Goal: Task Accomplishment & Management: Manage account settings

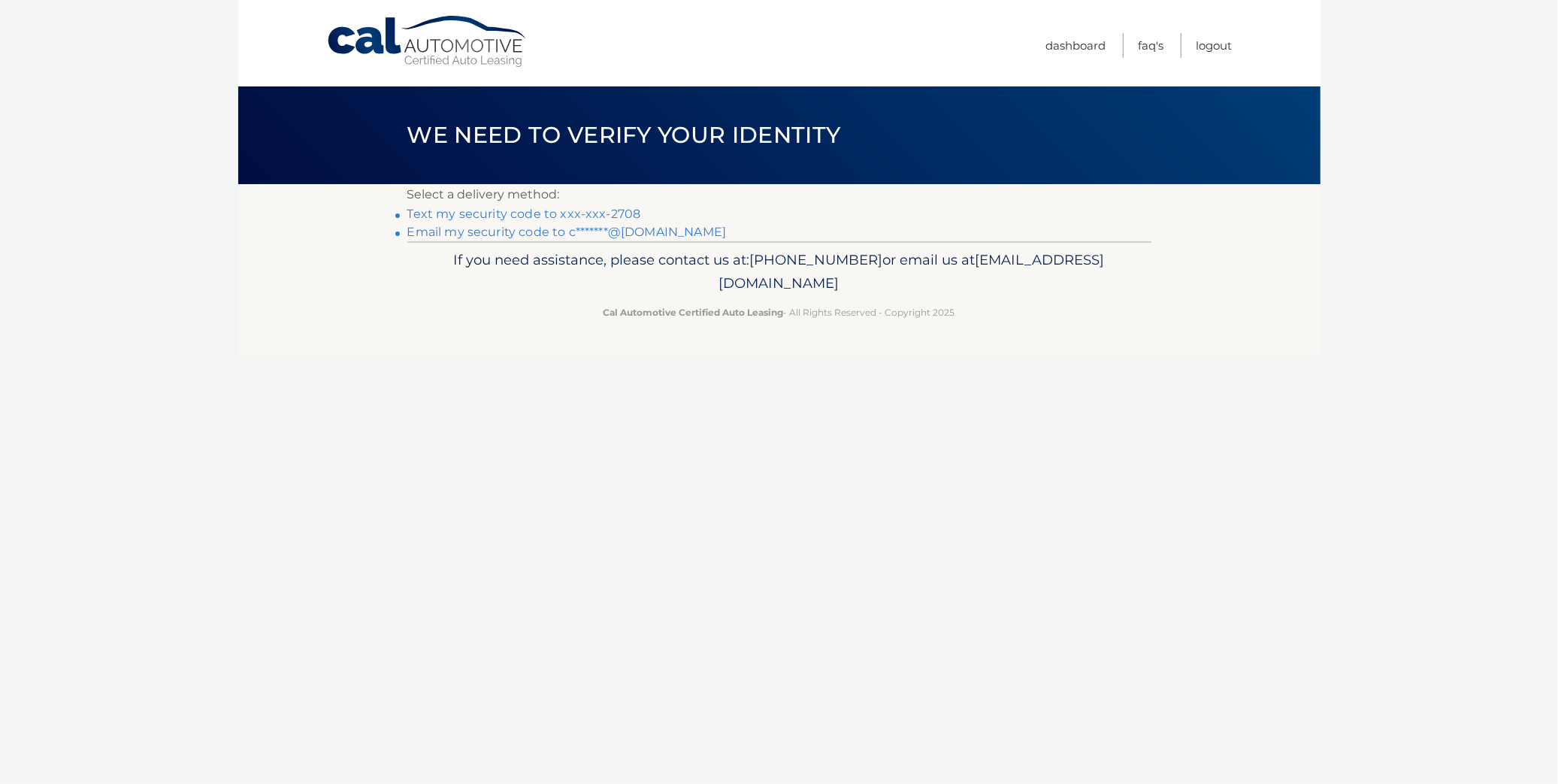
click at [522, 207] on link "Text my security code to xxx-xxx-2708" at bounding box center [524, 214] width 233 height 14
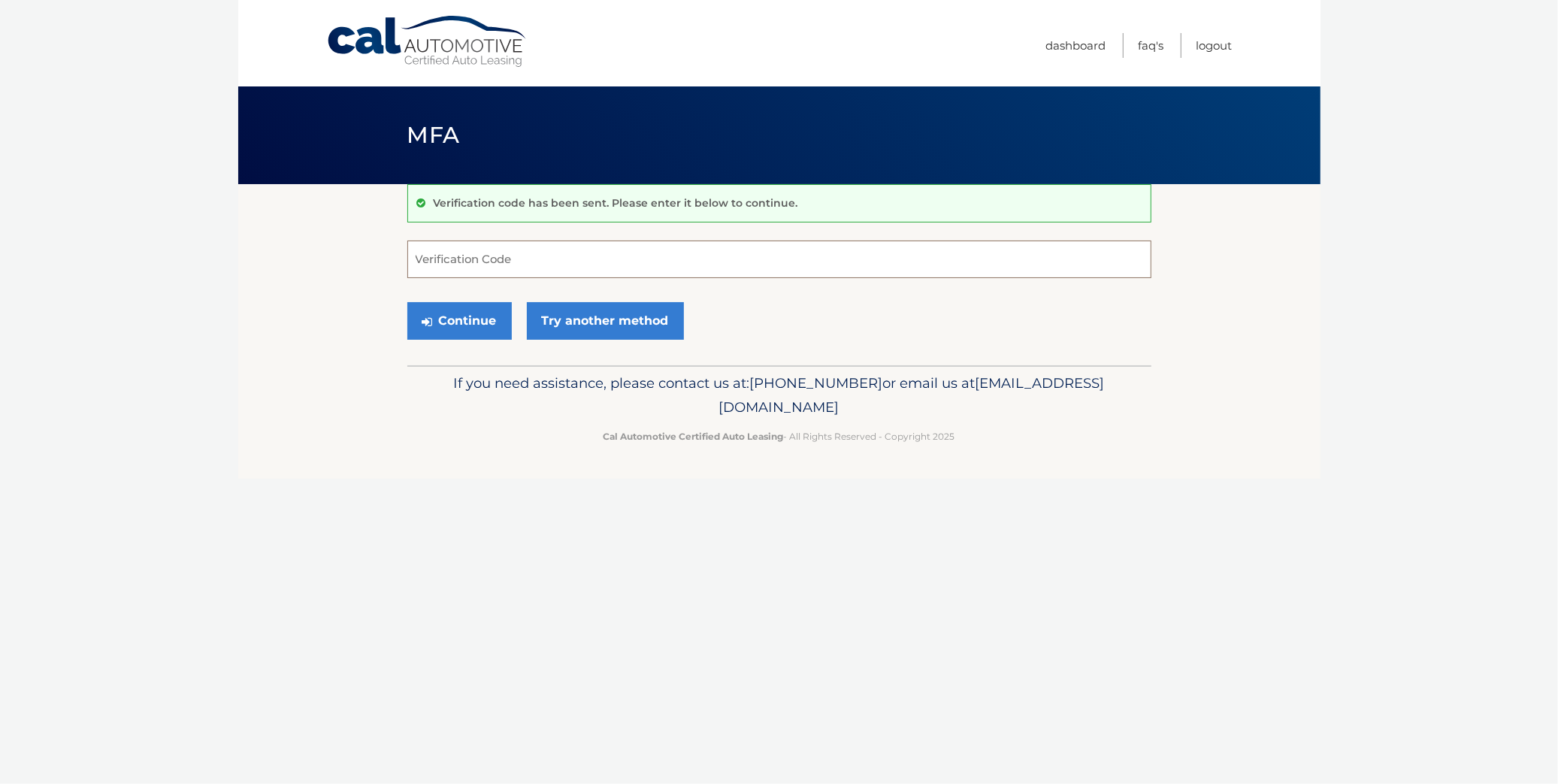
click at [512, 264] on input "Verification Code" at bounding box center [779, 259] width 744 height 38
type input "643104"
click at [427, 316] on icon "submit" at bounding box center [427, 321] width 10 height 12
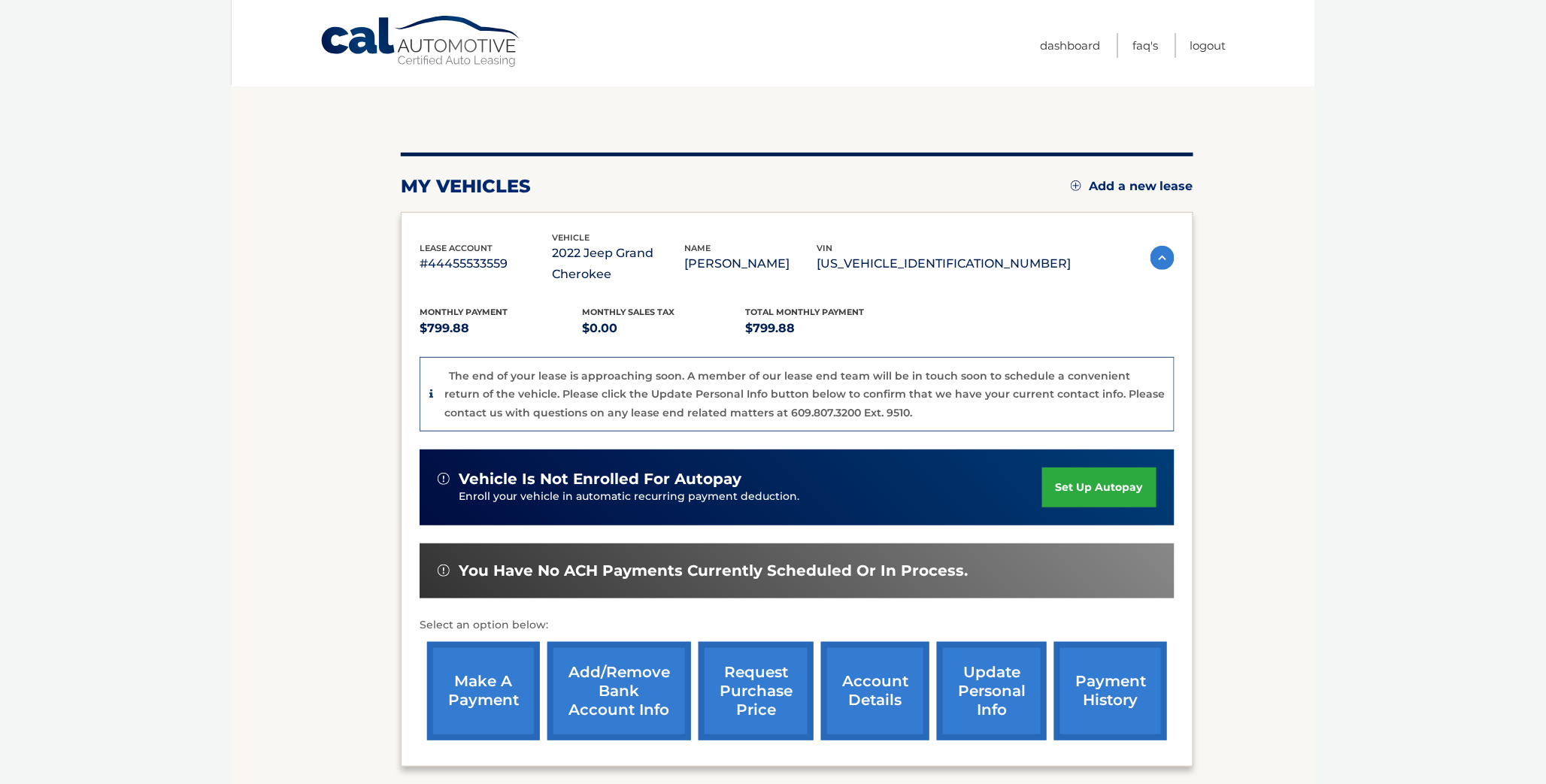
scroll to position [125, 0]
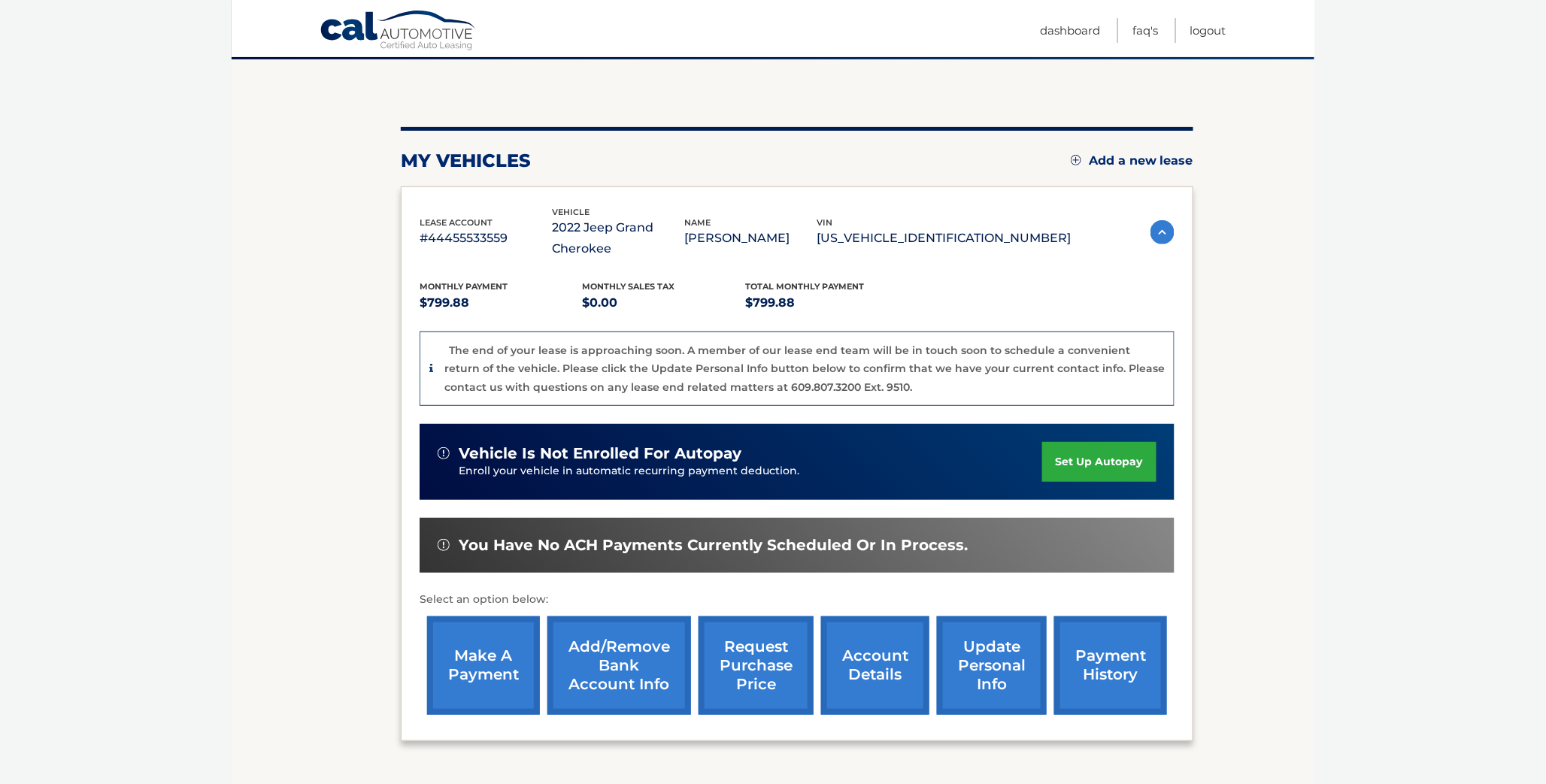
click at [491, 665] on link "make a payment" at bounding box center [483, 666] width 113 height 99
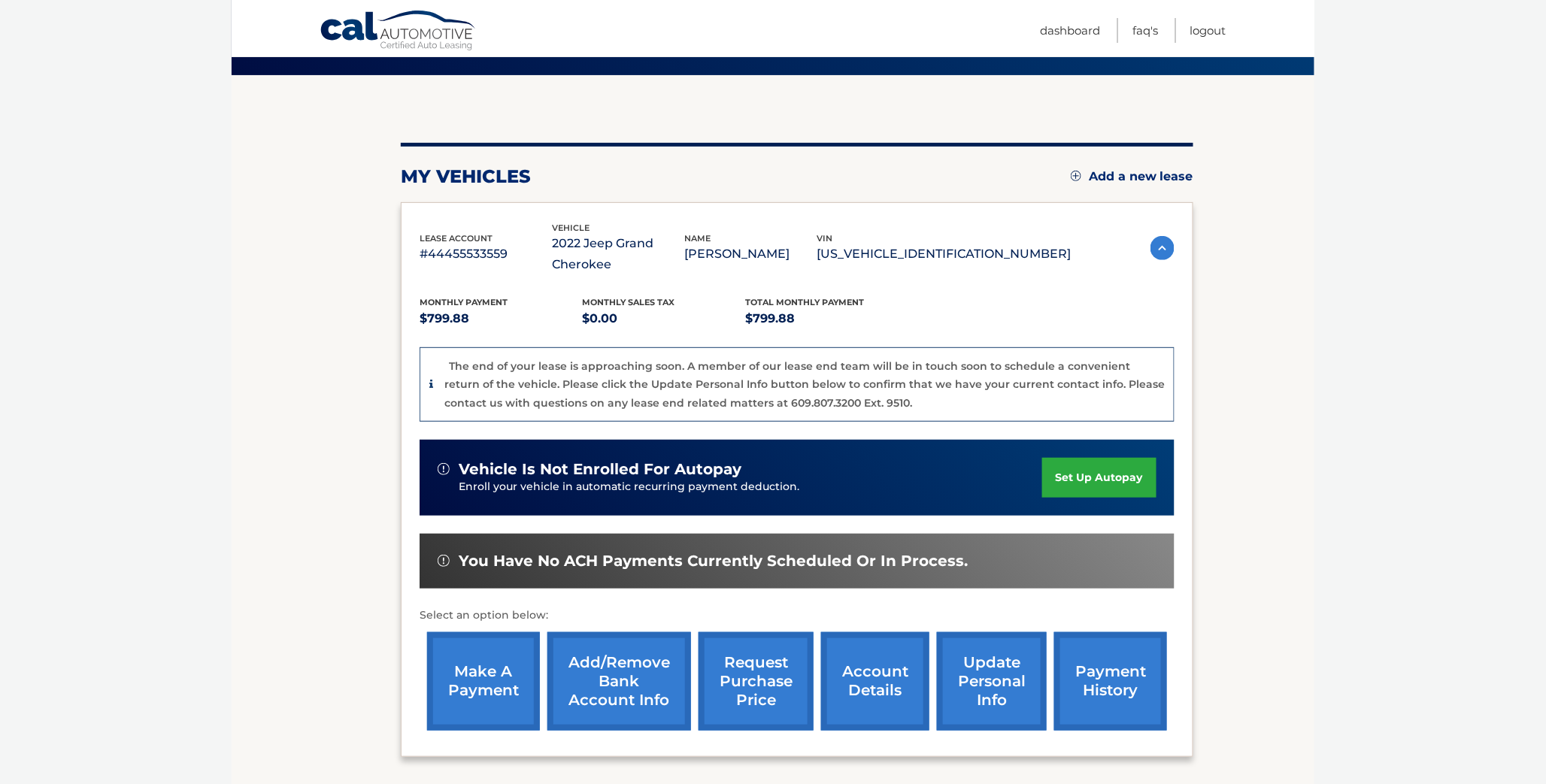
scroll to position [103, 0]
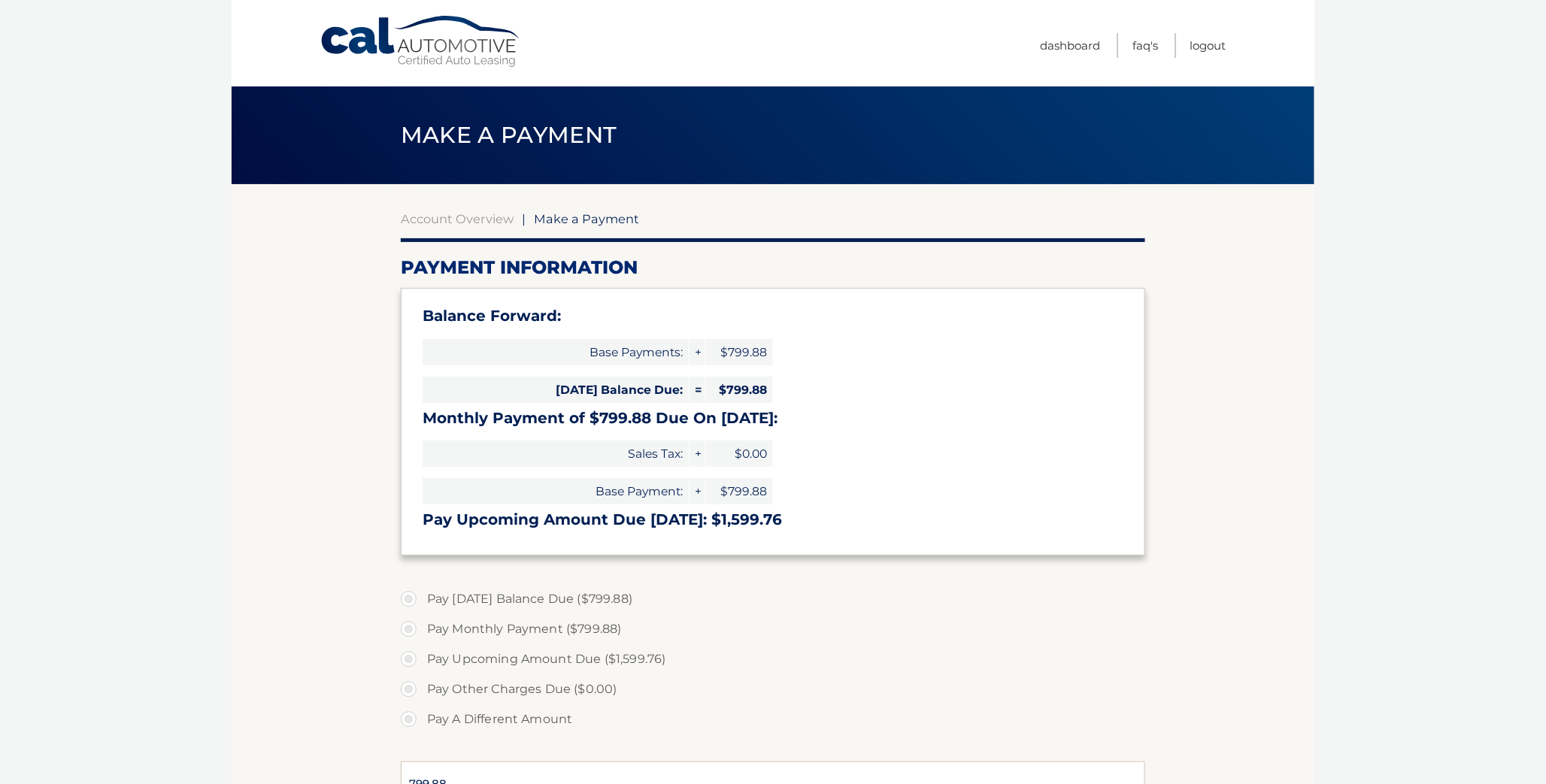
select select "YmFiNzk0ZmUtMGIwNS00MjZkLTkzZTUtZWE1YjVhYTVmYmVj"
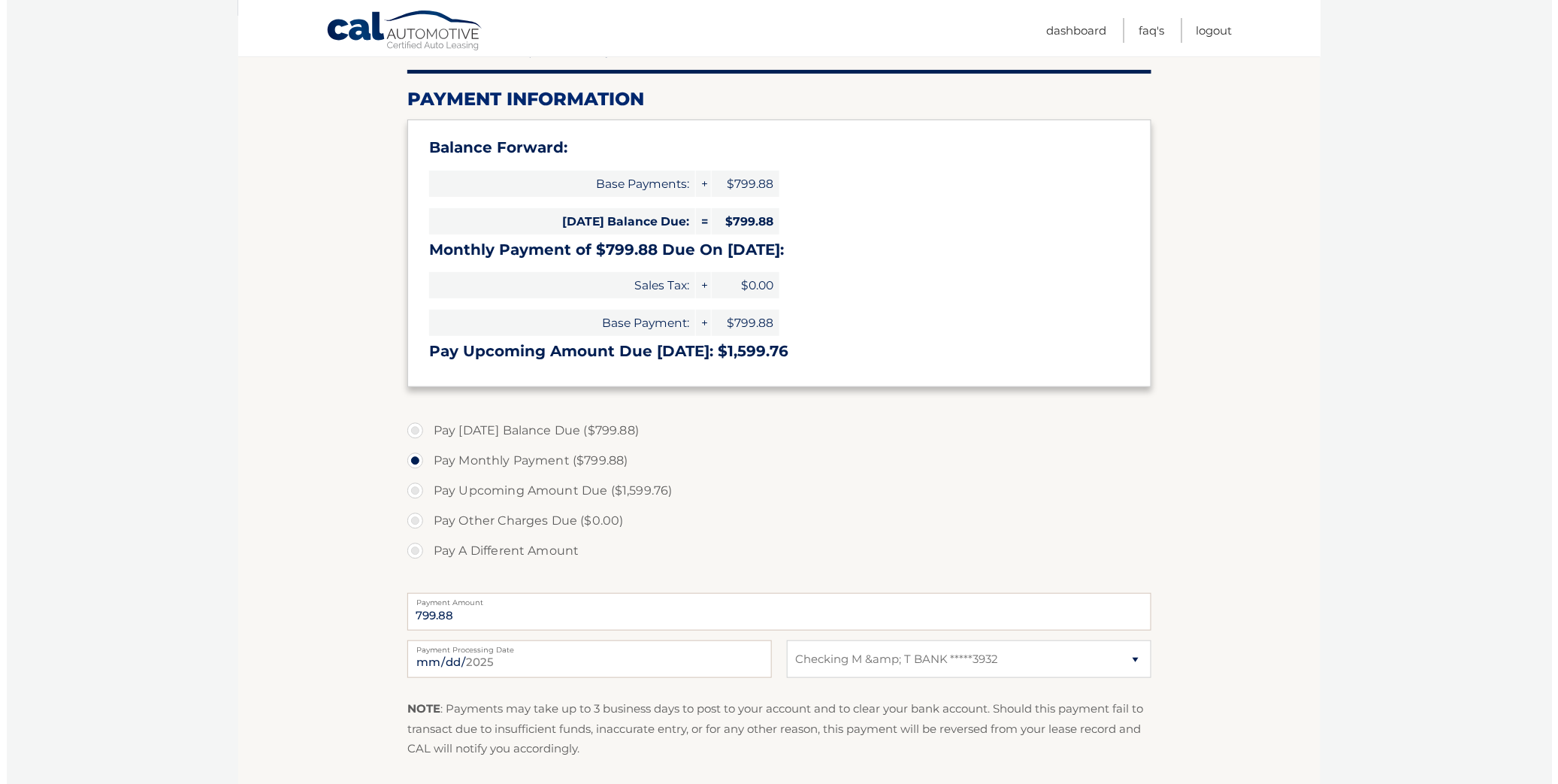
scroll to position [240, 0]
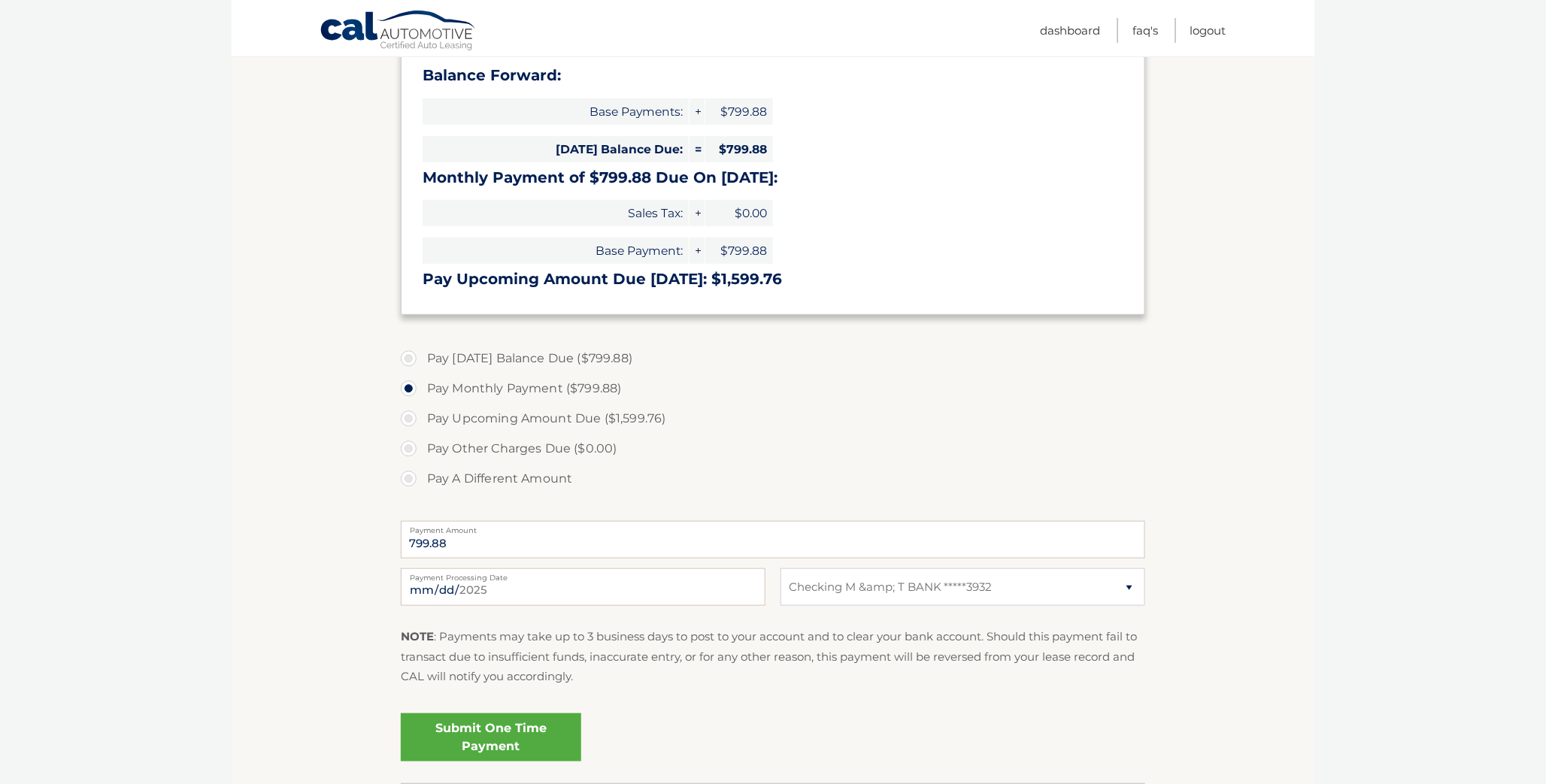
click at [469, 714] on link "Submit One Time Payment" at bounding box center [491, 737] width 180 height 48
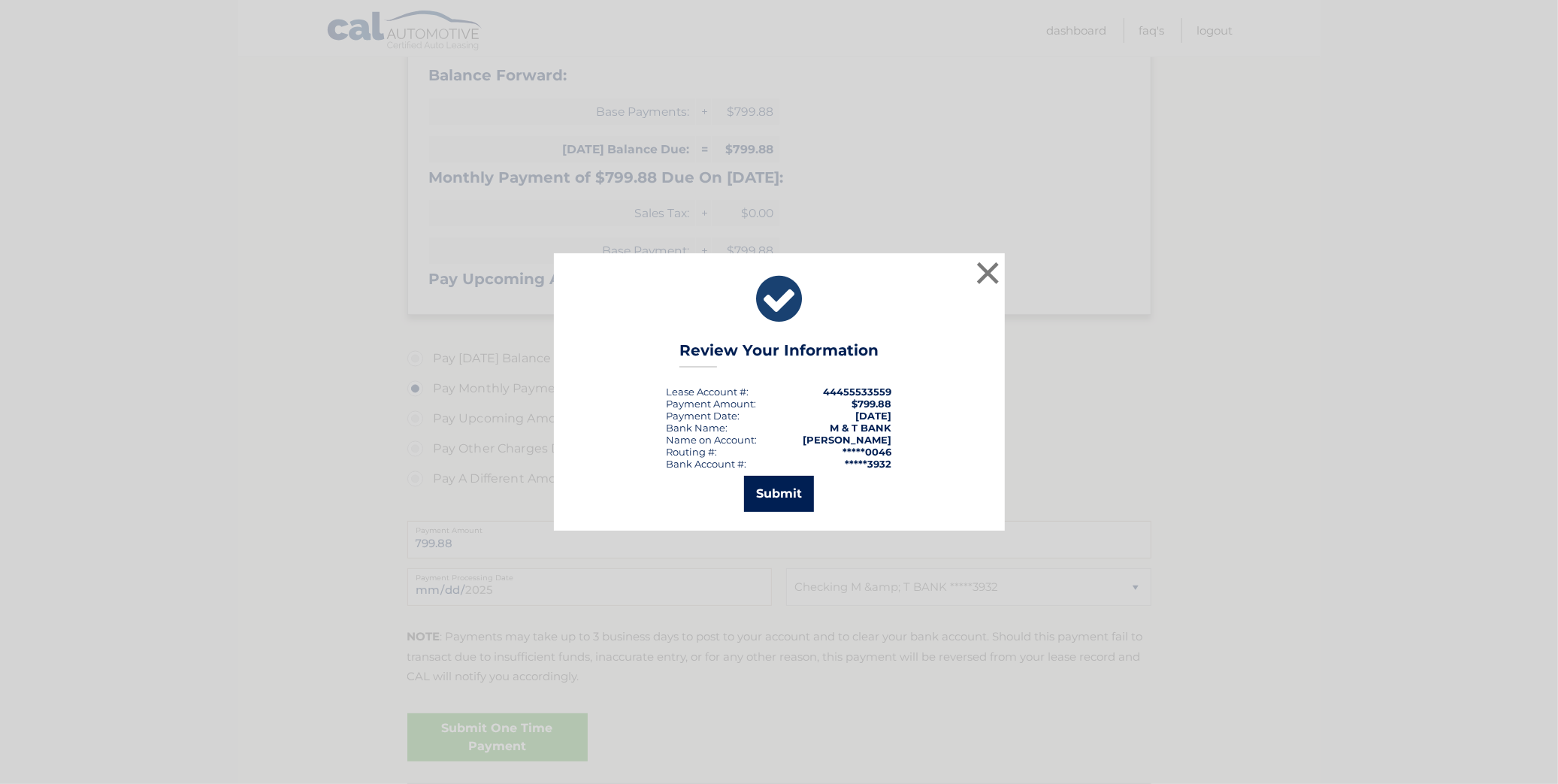
click at [793, 486] on button "Submit" at bounding box center [779, 493] width 70 height 36
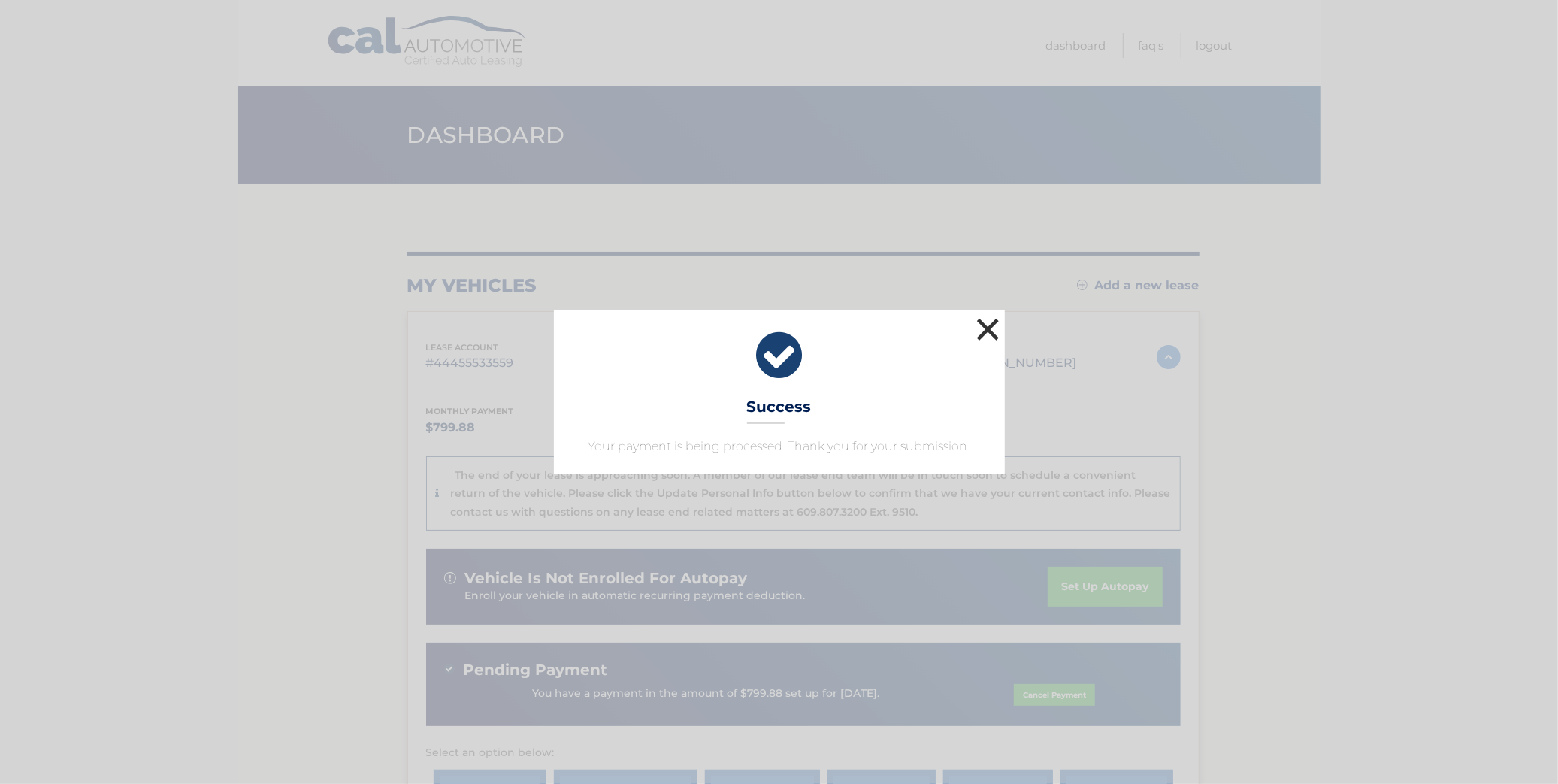
click at [985, 332] on button "×" at bounding box center [988, 329] width 30 height 30
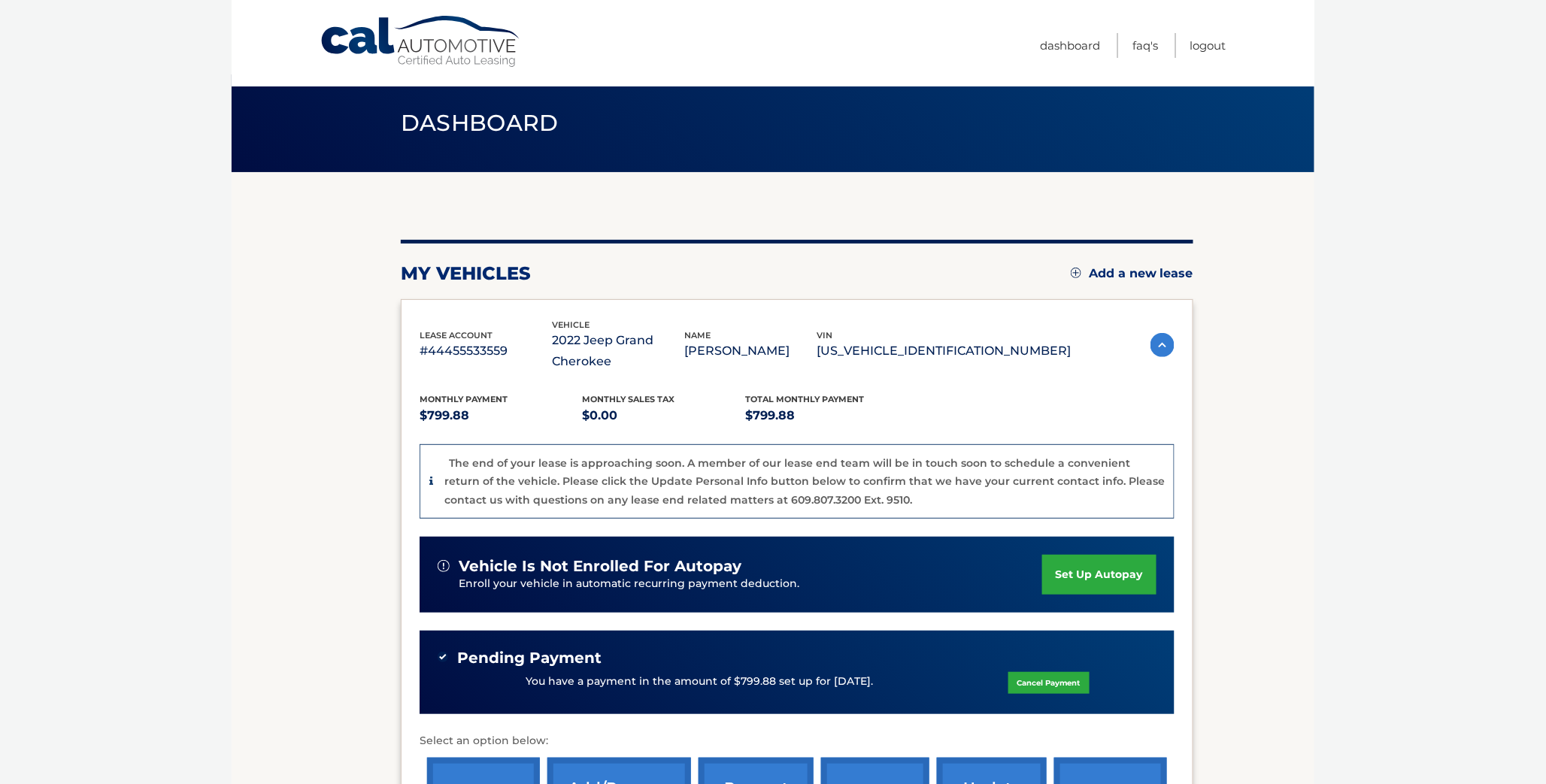
scroll to position [260, 0]
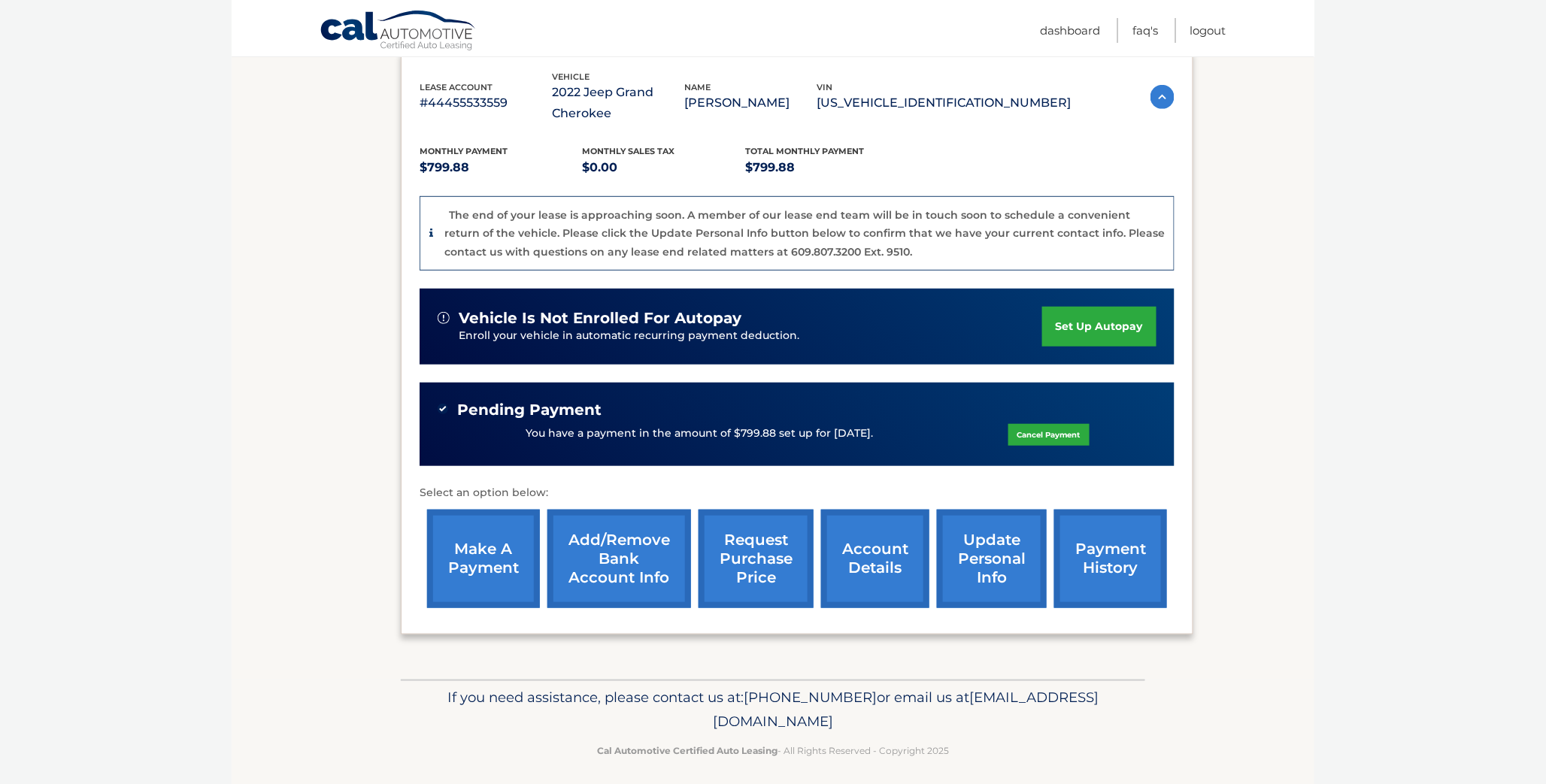
click at [882, 558] on link "account details" at bounding box center [875, 559] width 108 height 99
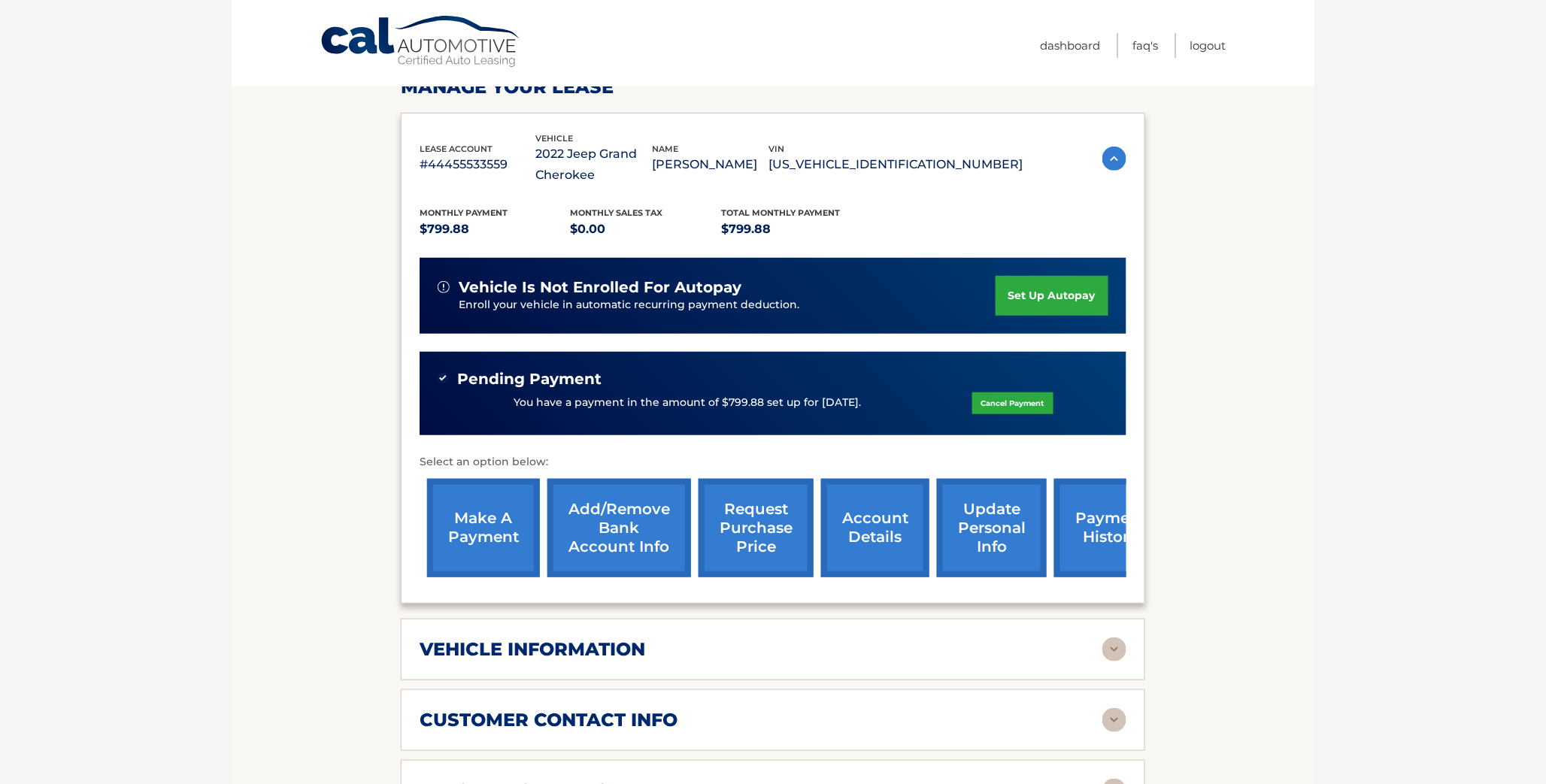
scroll to position [229, 0]
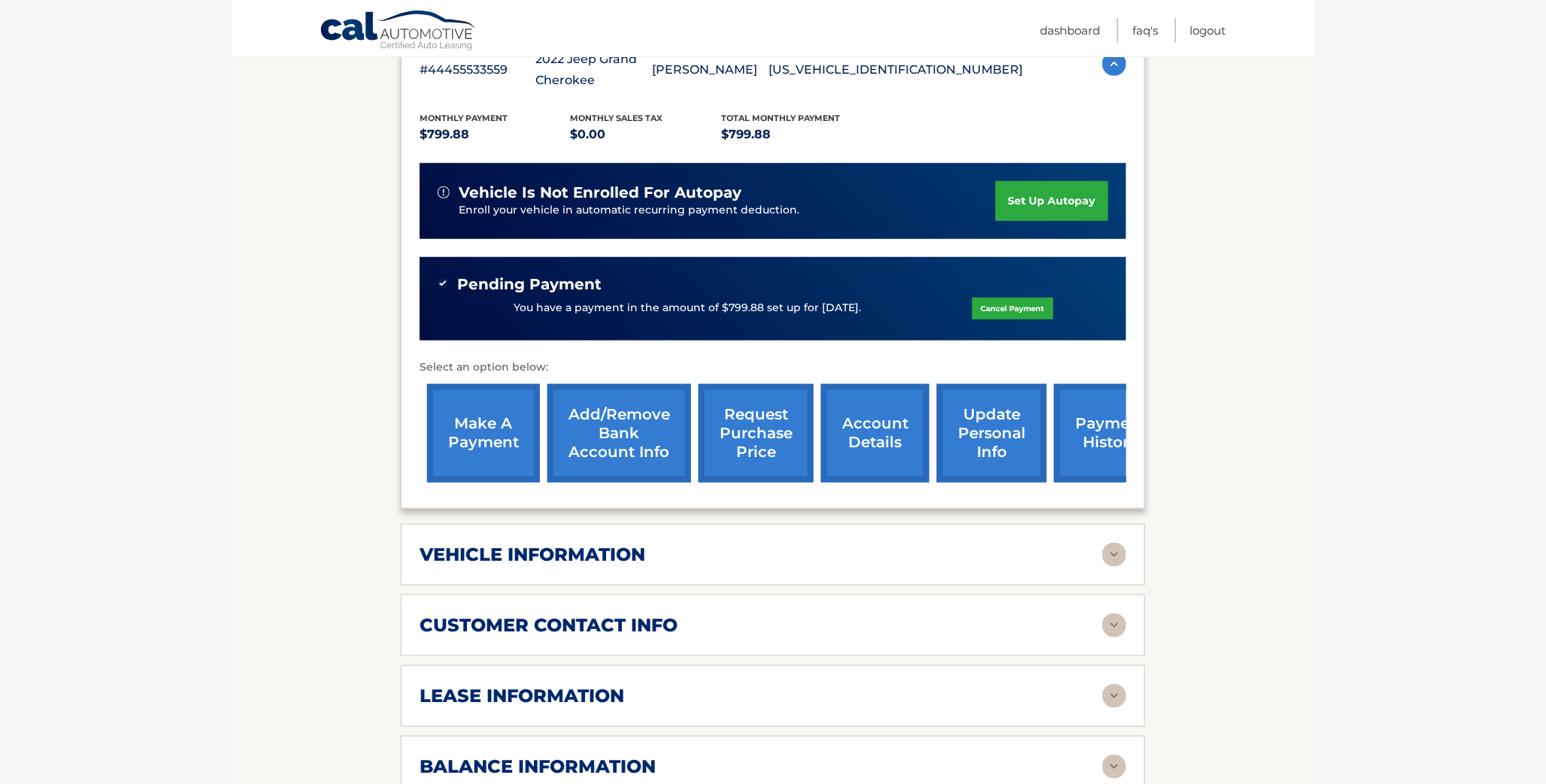
click at [708, 685] on div "lease information" at bounding box center [760, 695] width 682 height 23
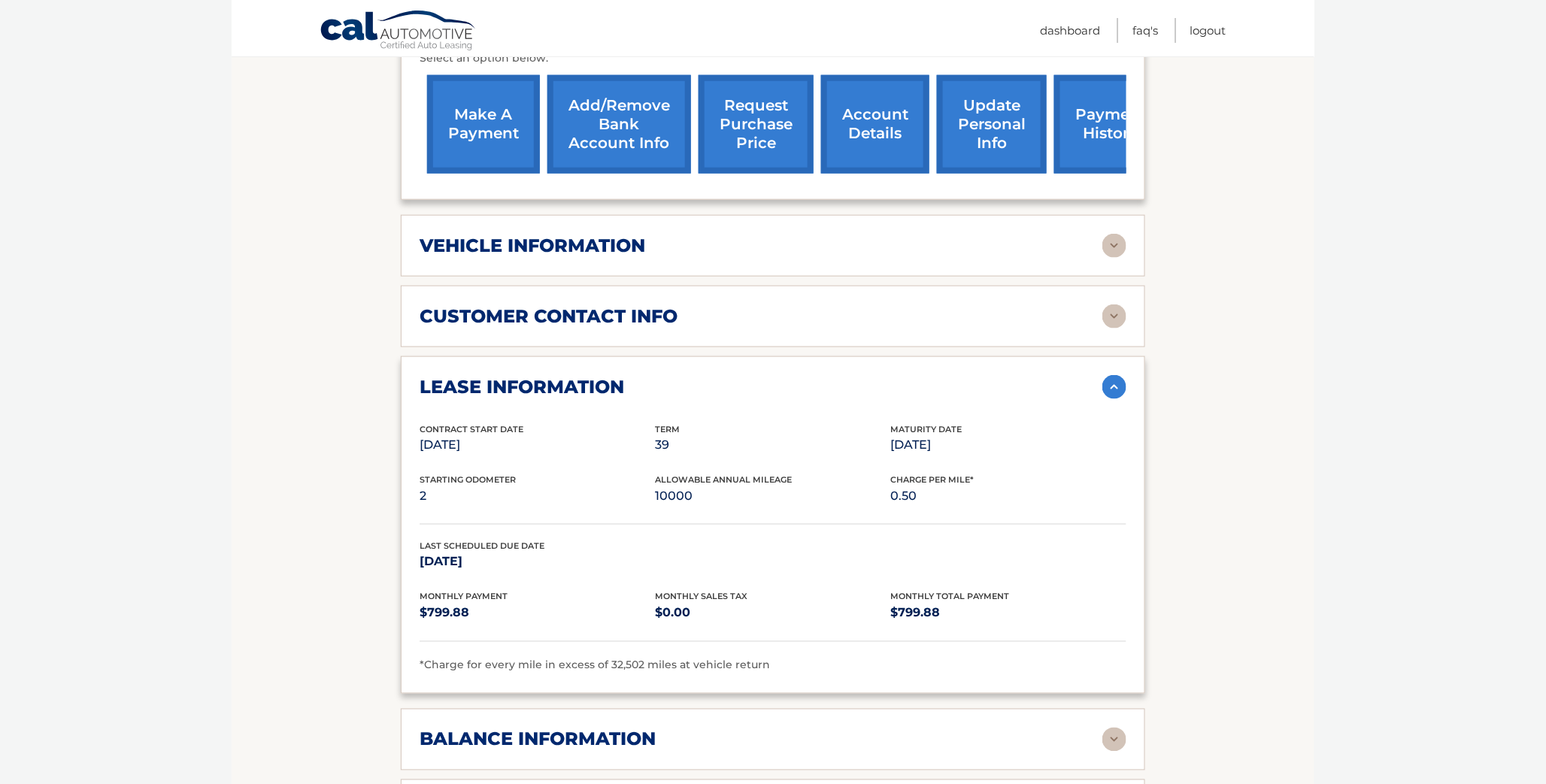
scroll to position [667, 0]
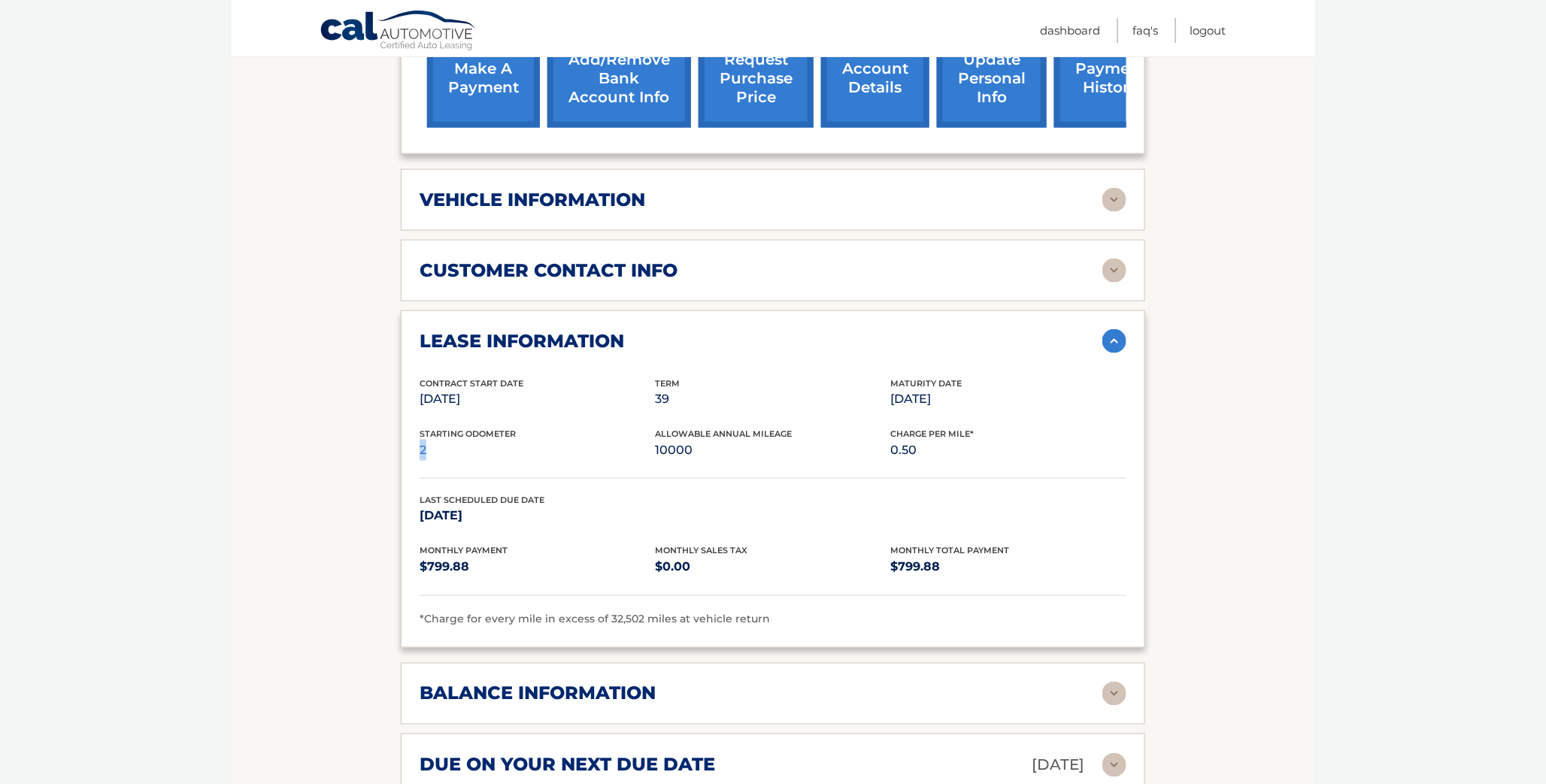
drag, startPoint x: 429, startPoint y: 446, endPoint x: 415, endPoint y: 443, distance: 14.3
click at [415, 443] on div "lease information Contract Start Date Sep 13, 2022 Term 39 Maturity Date Dec 13…" at bounding box center [773, 479] width 744 height 338
drag, startPoint x: 415, startPoint y: 443, endPoint x: 287, endPoint y: 454, distance: 128.5
click at [287, 454] on section "Account Details | #44455533559 Back to Dashboard Manage Your Lease lease accoun…" at bounding box center [773, 354] width 1083 height 1675
click at [787, 273] on div "customer contact info" at bounding box center [760, 270] width 682 height 23
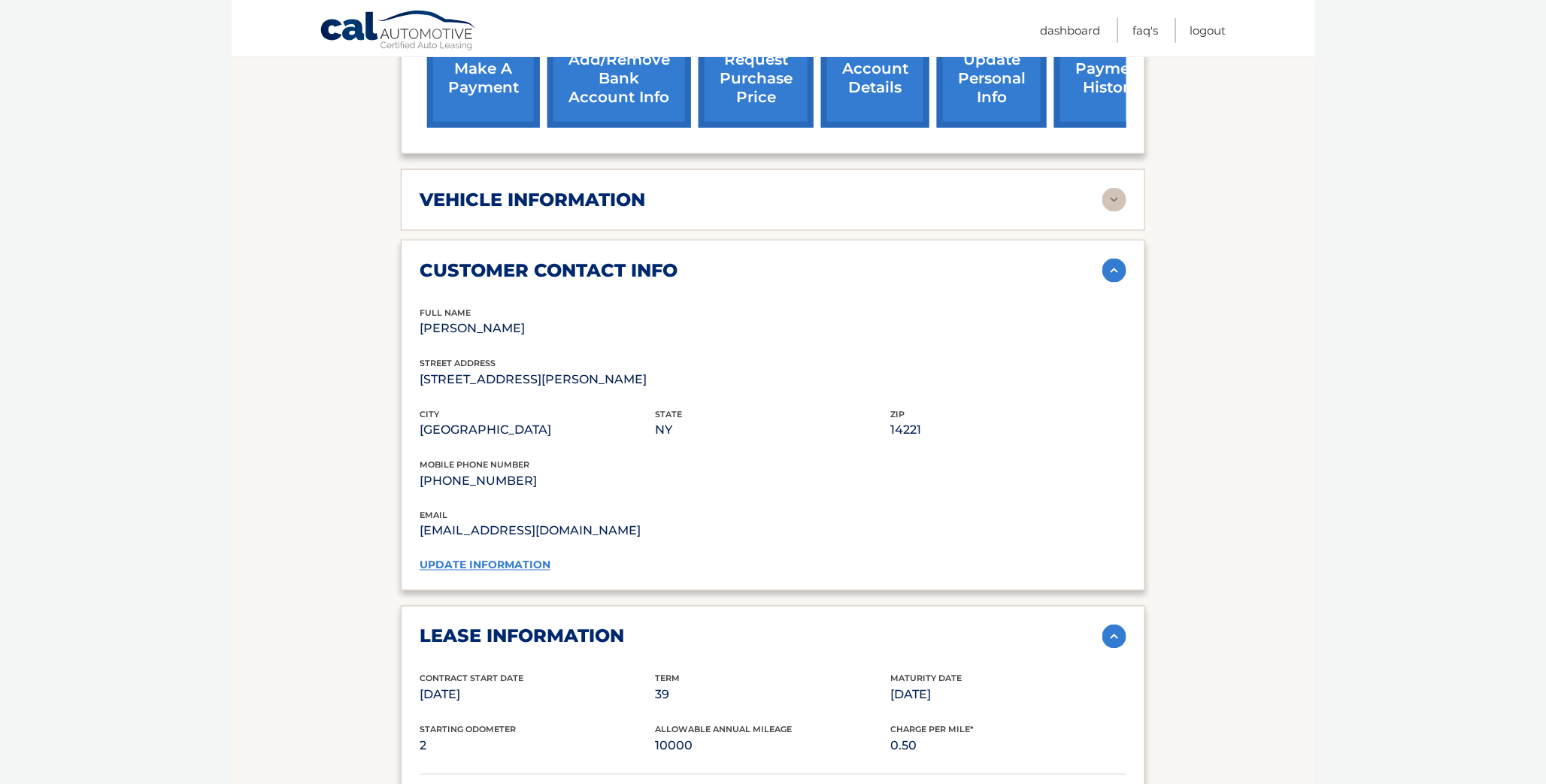
click at [760, 201] on div "vehicle information" at bounding box center [760, 200] width 682 height 23
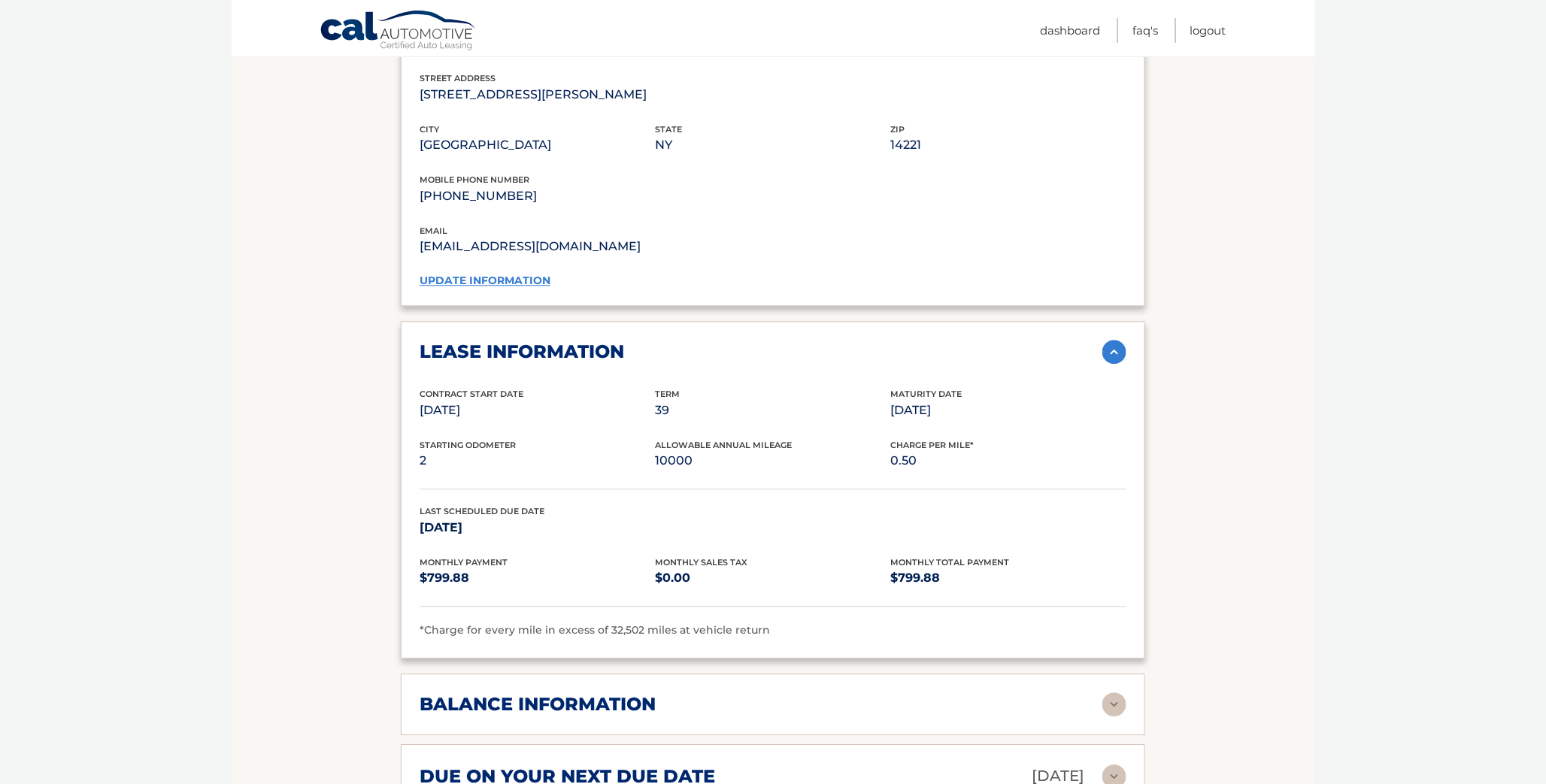
scroll to position [1670, 0]
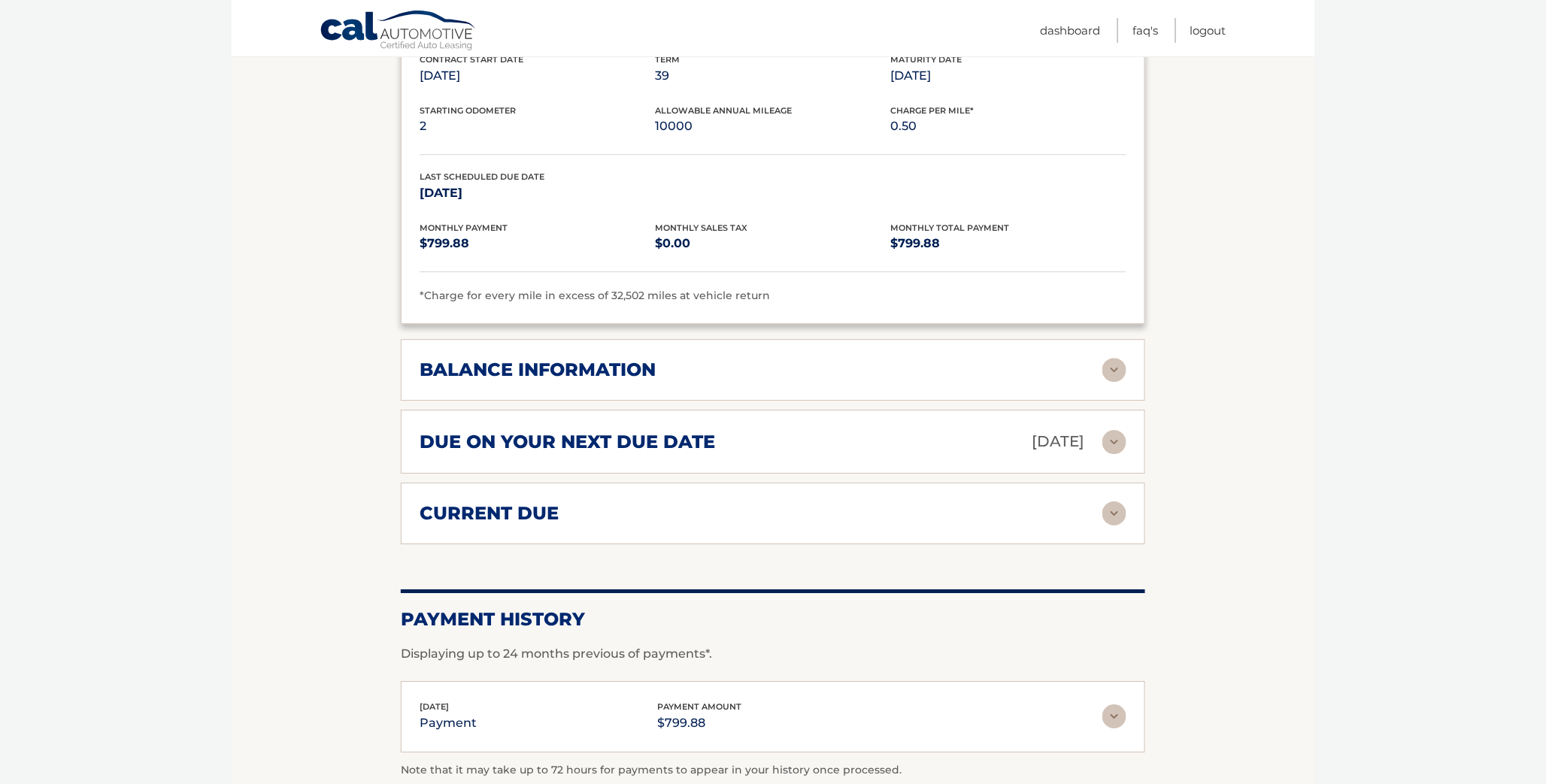
click at [1008, 359] on div "balance information" at bounding box center [760, 370] width 682 height 23
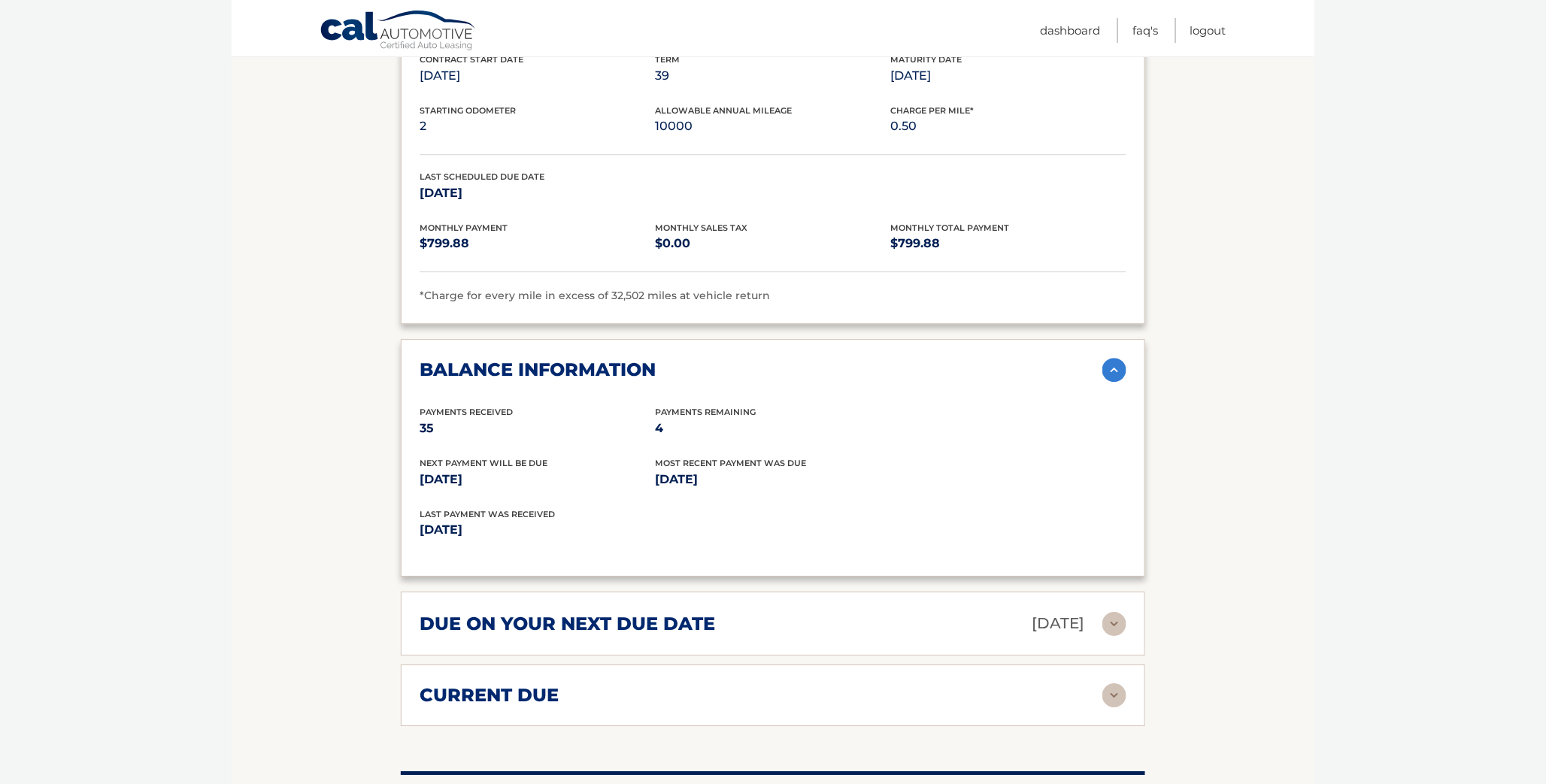
click at [801, 616] on div "due on your next due date Sep 13, 2025" at bounding box center [760, 623] width 682 height 27
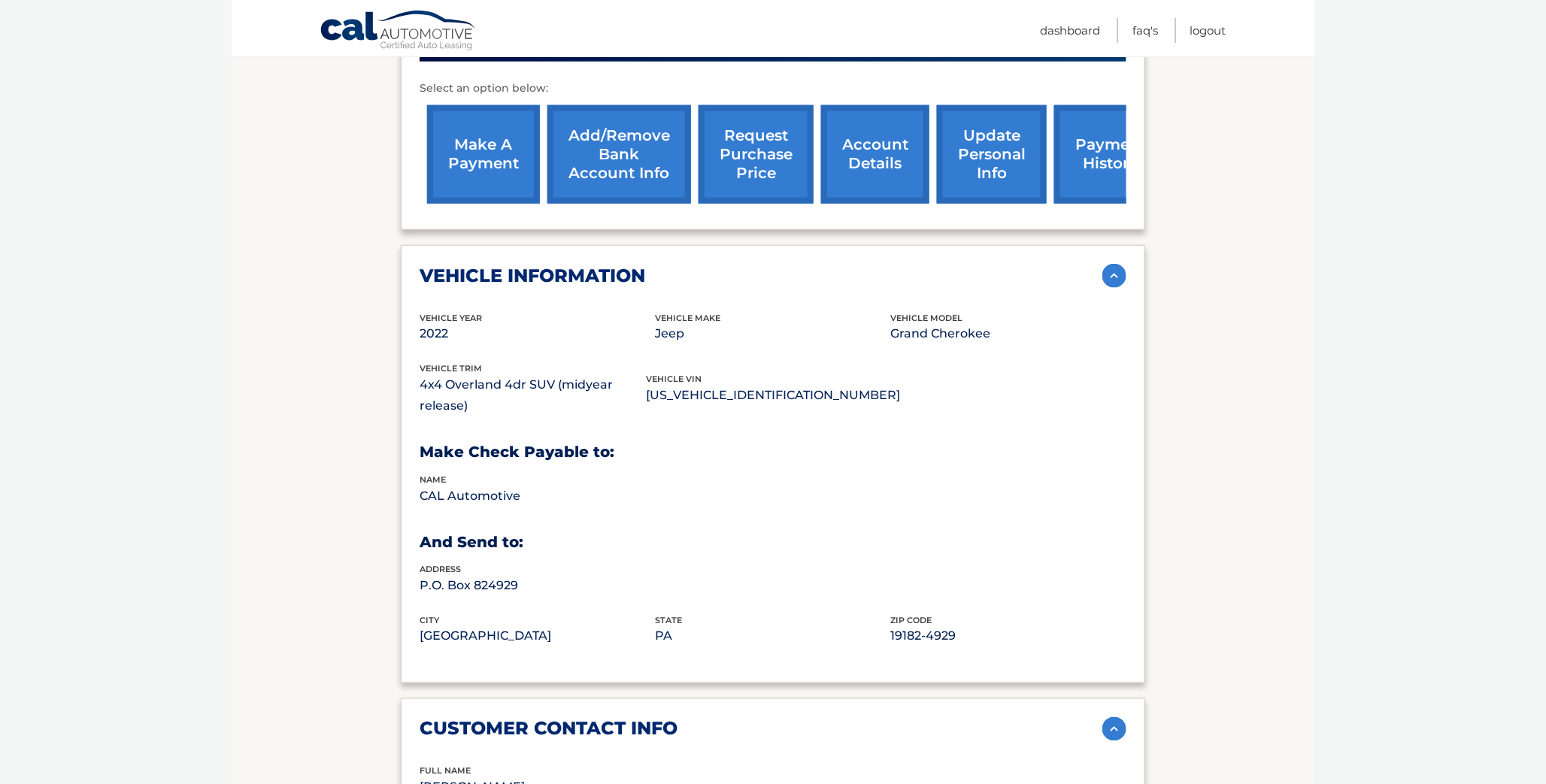
scroll to position [542, 0]
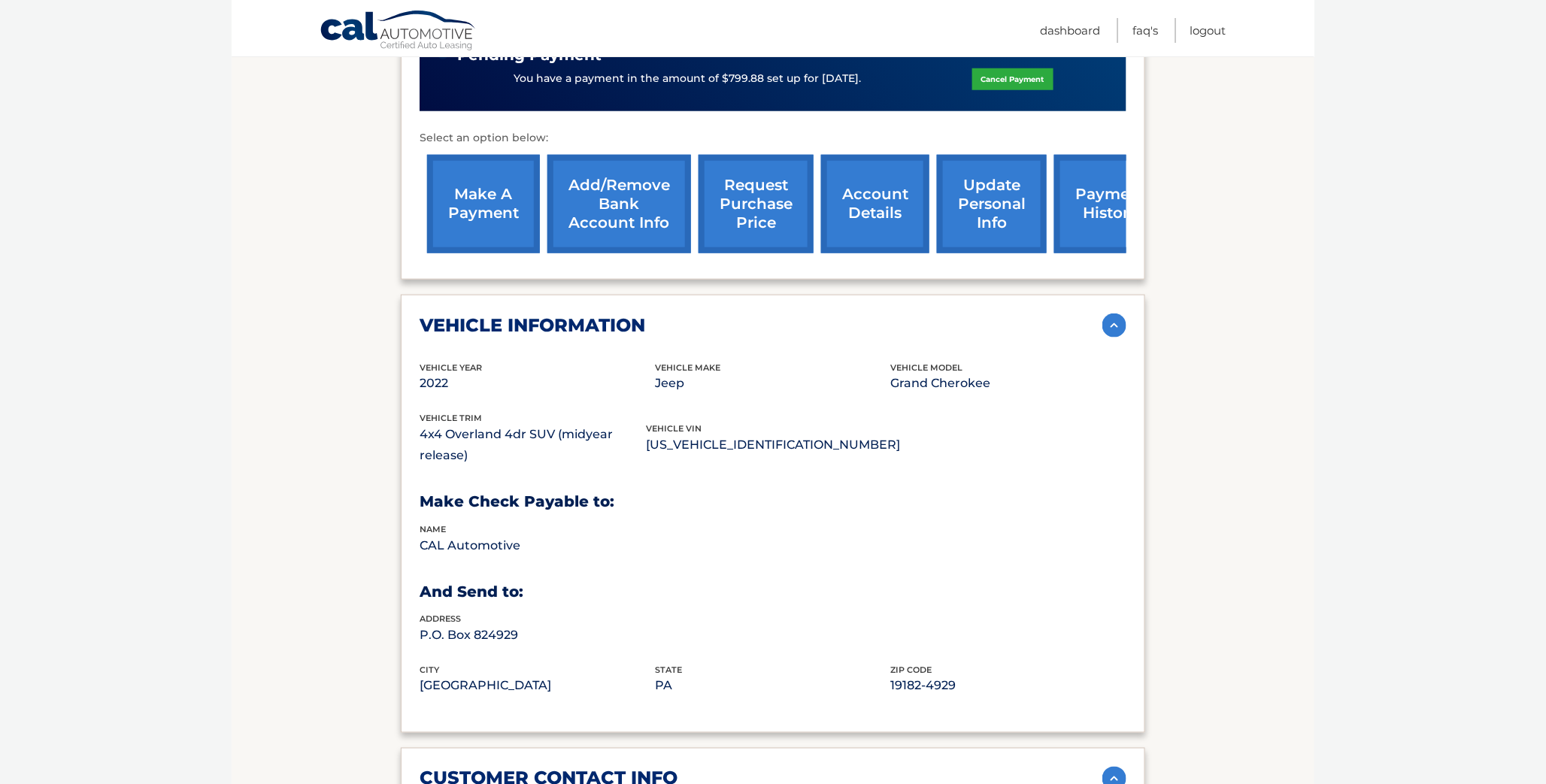
click at [775, 203] on link "request purchase price" at bounding box center [755, 204] width 115 height 99
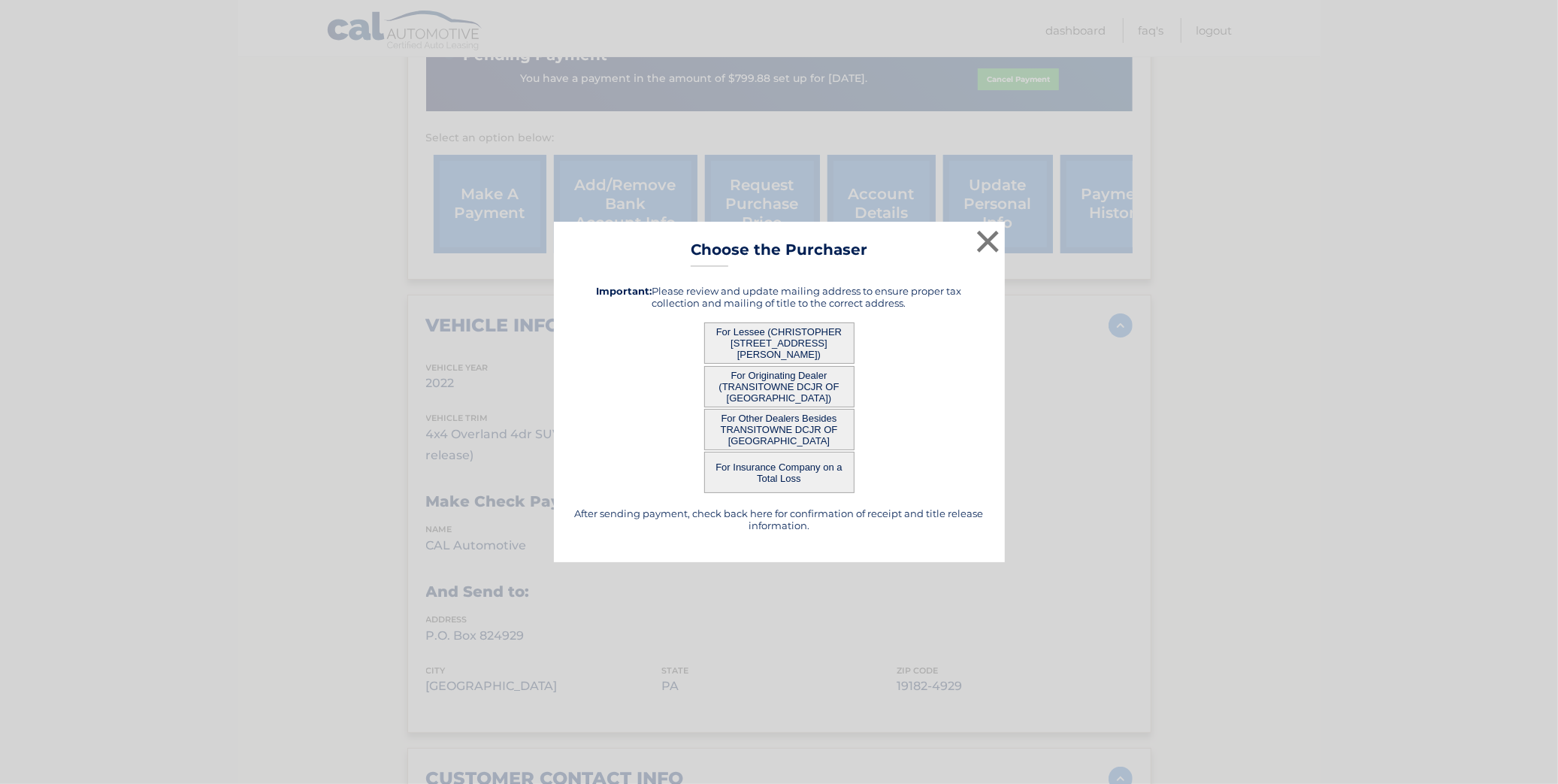
click at [779, 337] on button "For Lessee (CHRISTOPHER [STREET_ADDRESS][PERSON_NAME])" at bounding box center [779, 343] width 150 height 42
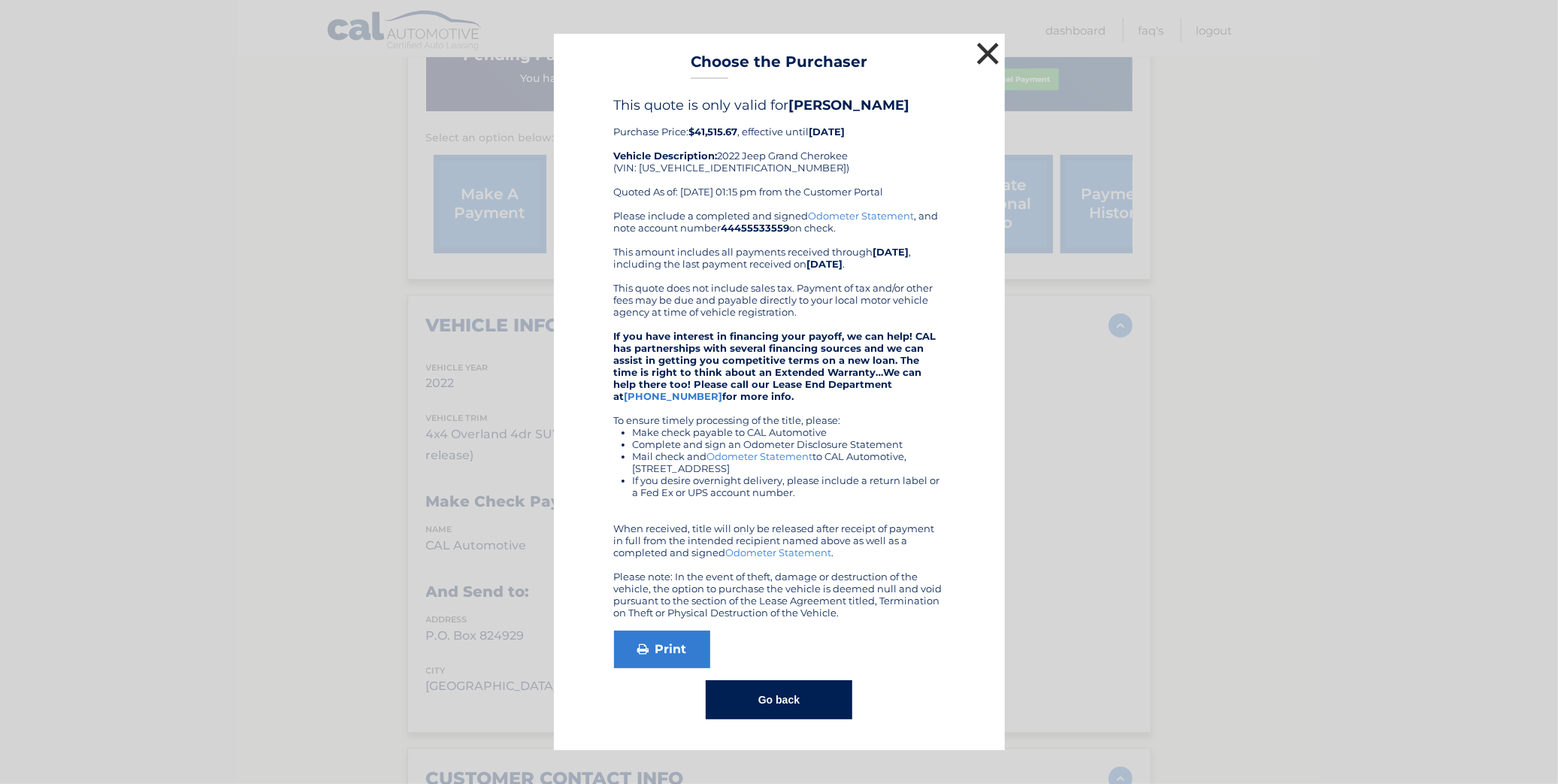
click at [990, 62] on button "×" at bounding box center [988, 53] width 30 height 30
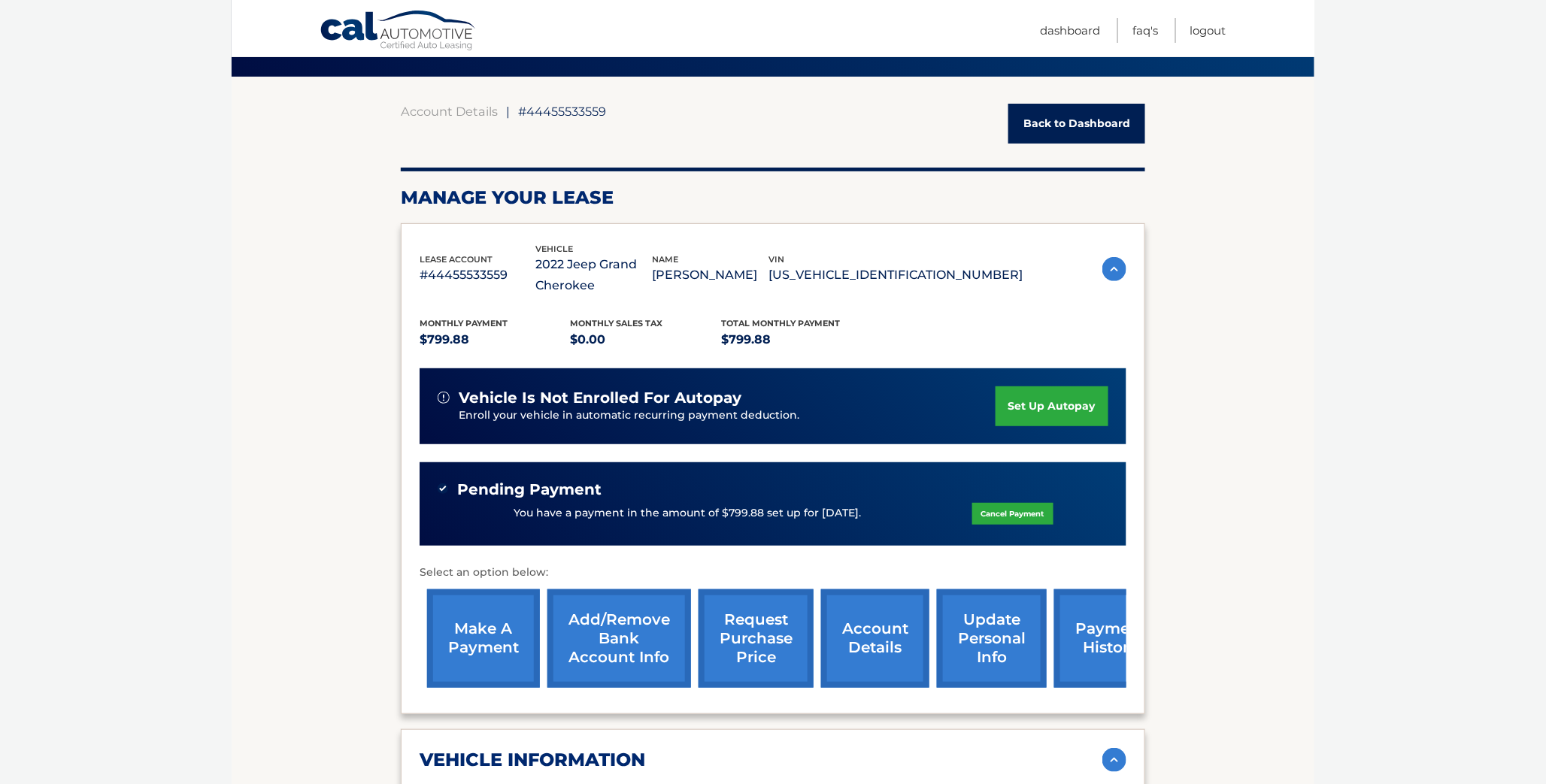
scroll to position [355, 0]
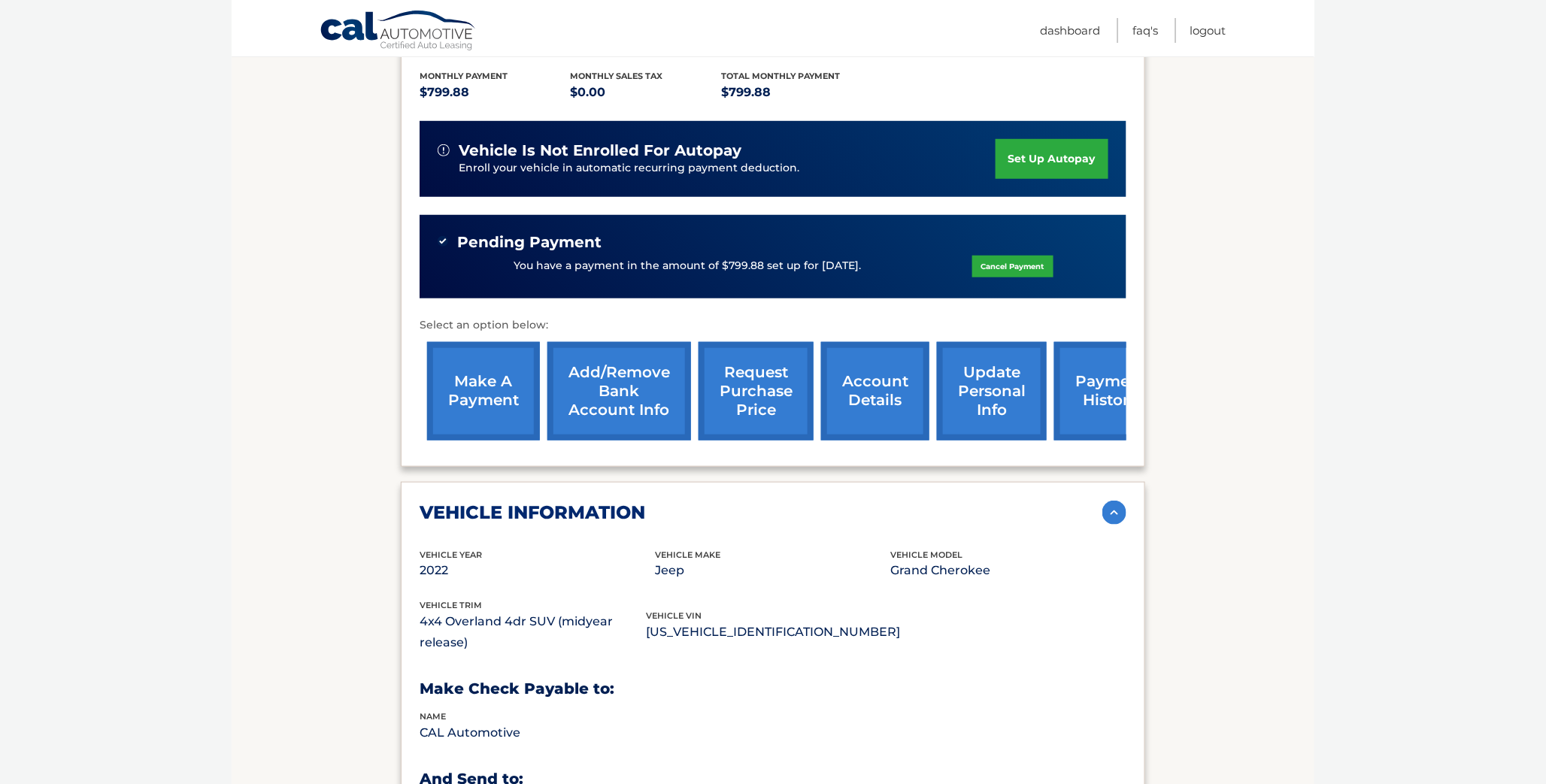
click at [748, 381] on link "request purchase price" at bounding box center [755, 392] width 115 height 99
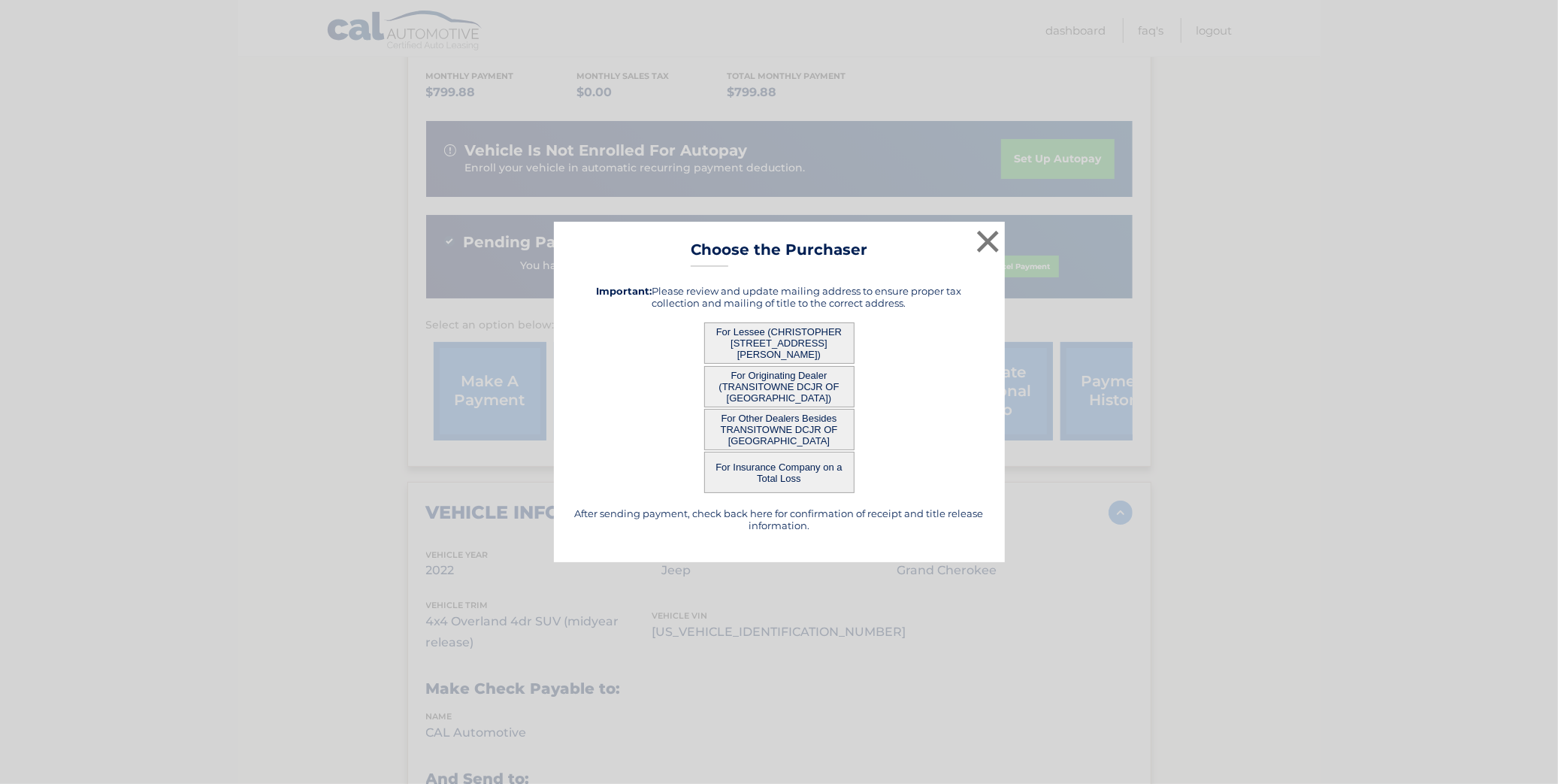
click at [771, 427] on button "For Other Dealers Besides TRANSITOWNE DCJR OF [GEOGRAPHIC_DATA]" at bounding box center [779, 429] width 150 height 42
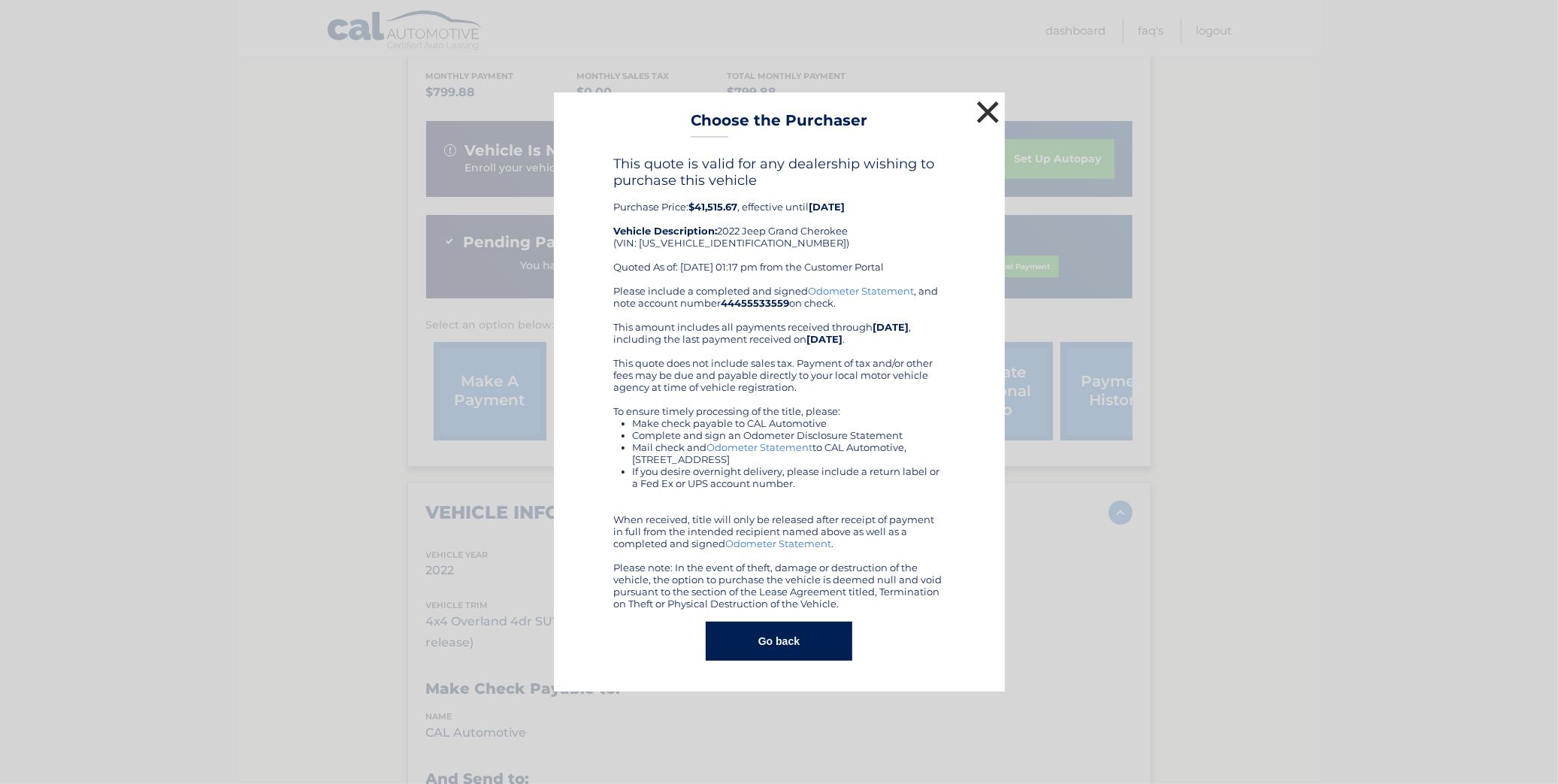
click at [991, 121] on button "×" at bounding box center [988, 112] width 30 height 30
